Goal: Find specific page/section: Find specific page/section

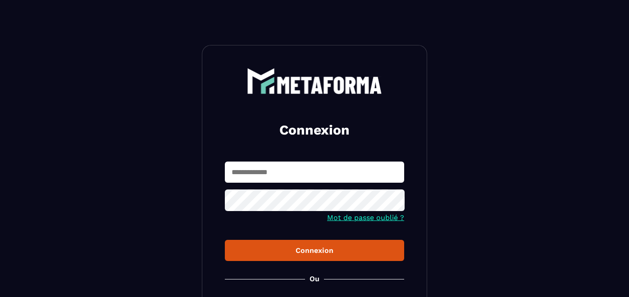
scroll to position [100, 0]
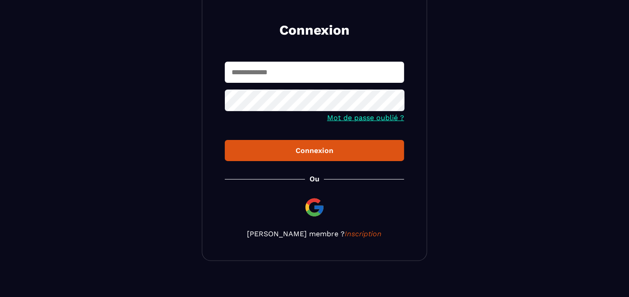
type input "**********"
click at [307, 149] on div "Connexion" at bounding box center [314, 150] width 165 height 9
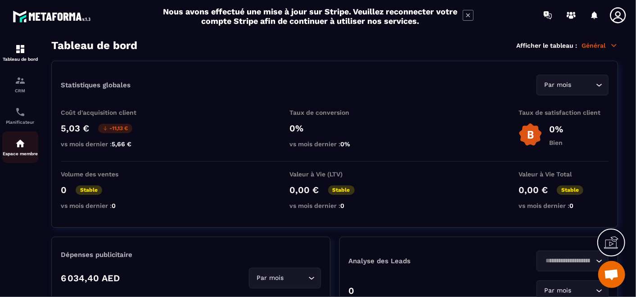
click at [14, 152] on div "Espace membre" at bounding box center [20, 147] width 36 height 18
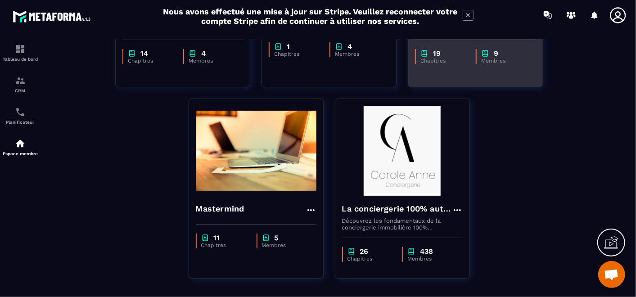
scroll to position [230, 0]
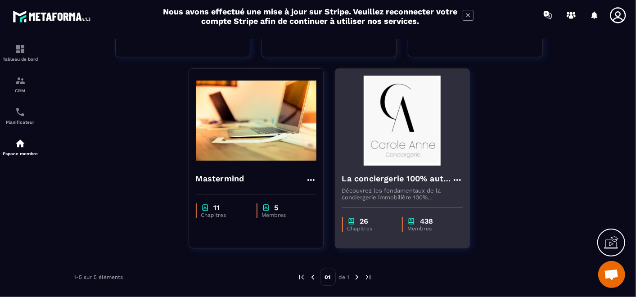
click at [395, 128] on img at bounding box center [402, 121] width 121 height 90
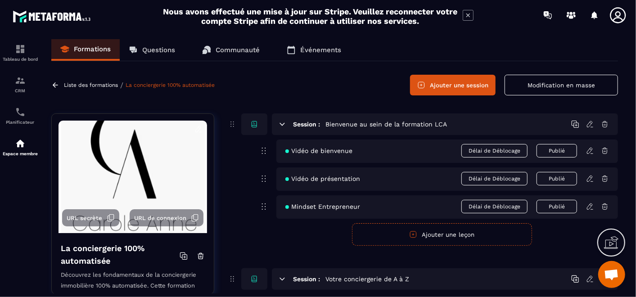
click at [167, 41] on link "Questions" at bounding box center [152, 50] width 64 height 22
click at [170, 50] on p "Questions" at bounding box center [158, 50] width 33 height 8
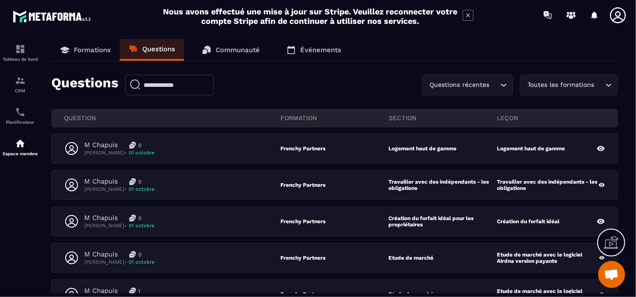
click at [563, 86] on div "Toutes les formations" at bounding box center [564, 85] width 79 height 10
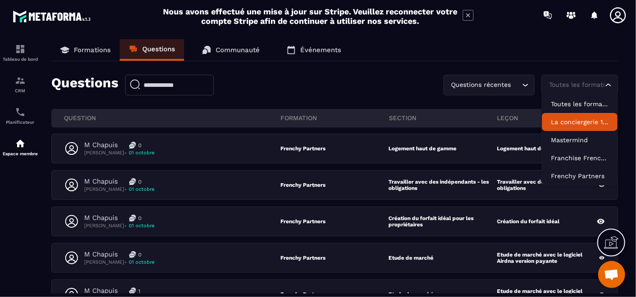
click at [579, 126] on p "La conciergerie 100% automatisée" at bounding box center [580, 122] width 58 height 9
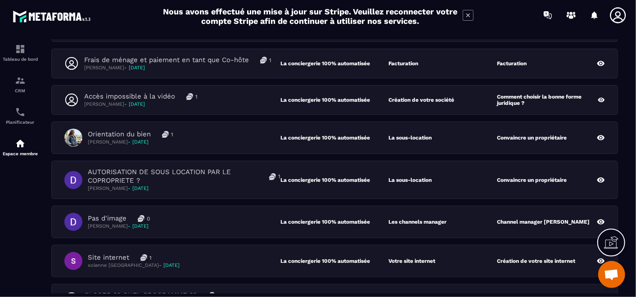
scroll to position [306, 0]
